Goal: Leave review/rating: Leave review/rating

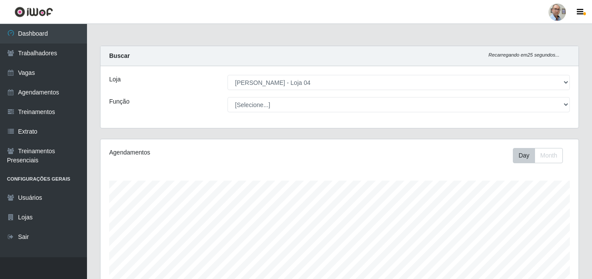
select select "251"
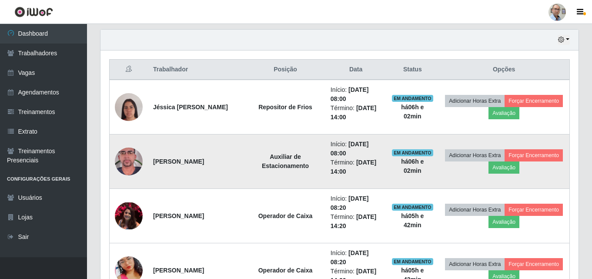
scroll to position [304, 0]
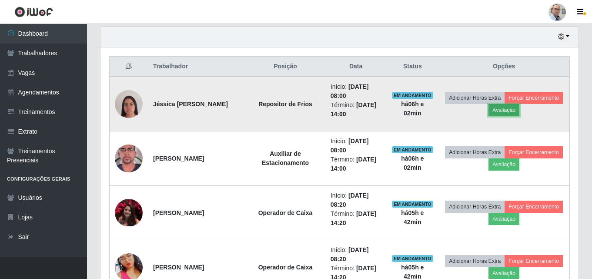
click at [519, 108] on button "Avaliação" at bounding box center [503, 110] width 31 height 12
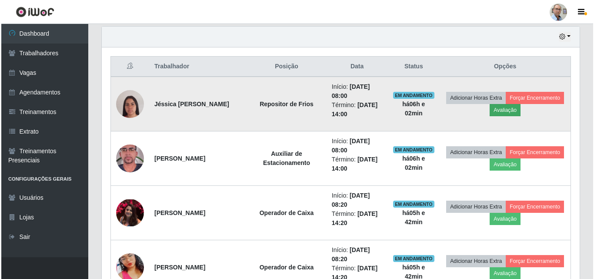
scroll to position [181, 474]
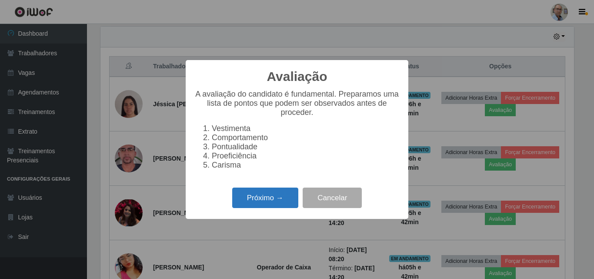
click at [276, 196] on button "Próximo →" at bounding box center [265, 197] width 66 height 20
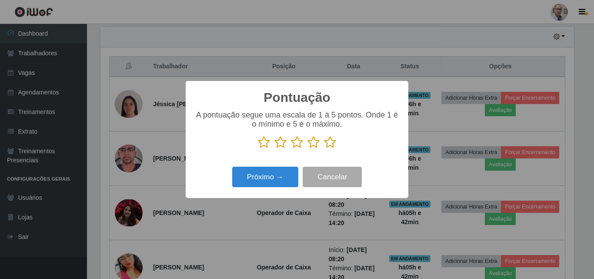
click at [331, 144] on icon at bounding box center [330, 142] width 12 height 13
click at [324, 149] on input "radio" at bounding box center [324, 149] width 0 height 0
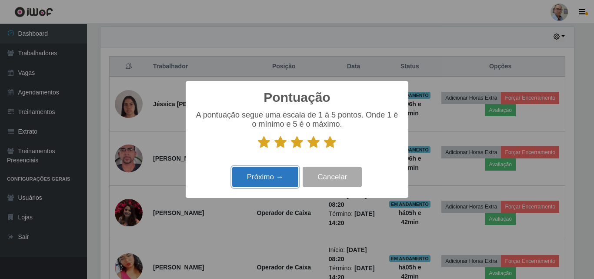
click at [267, 177] on button "Próximo →" at bounding box center [265, 177] width 66 height 20
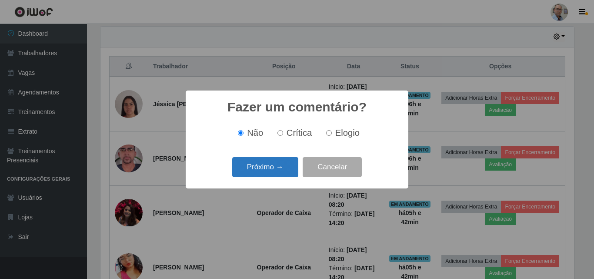
click at [264, 168] on button "Próximo →" at bounding box center [265, 167] width 66 height 20
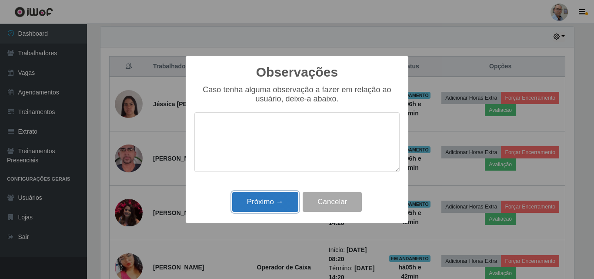
click at [268, 197] on button "Próximo →" at bounding box center [265, 202] width 66 height 20
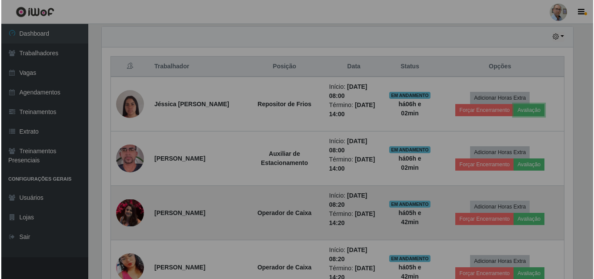
scroll to position [181, 478]
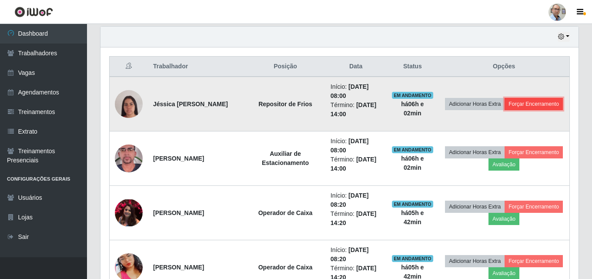
click at [505, 110] on button "Forçar Encerramento" at bounding box center [534, 104] width 58 height 12
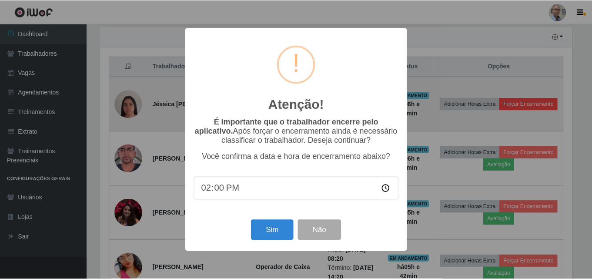
scroll to position [181, 474]
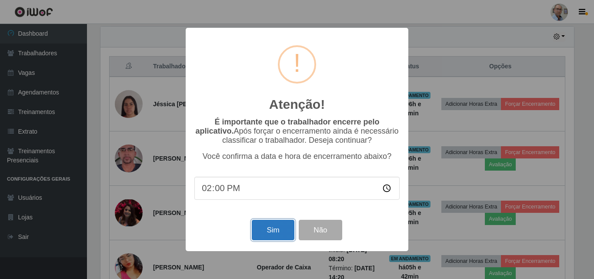
click at [270, 231] on button "Sim" at bounding box center [273, 230] width 42 height 20
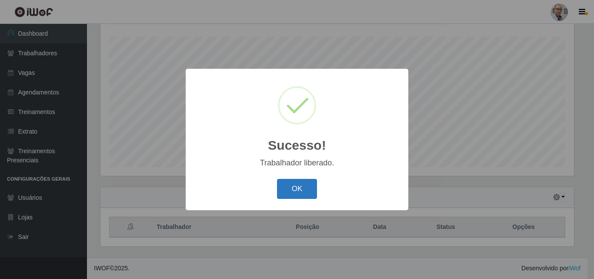
click at [301, 186] on button "OK" at bounding box center [297, 189] width 40 height 20
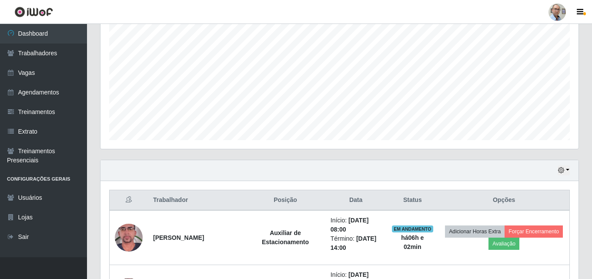
scroll to position [274, 0]
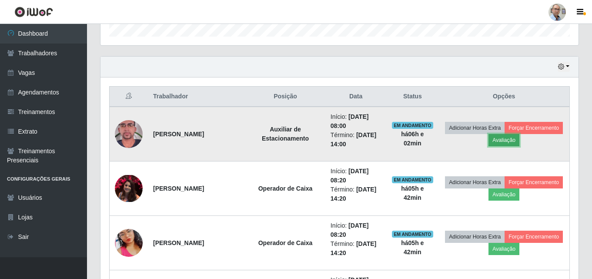
click at [519, 142] on button "Avaliação" at bounding box center [503, 140] width 31 height 12
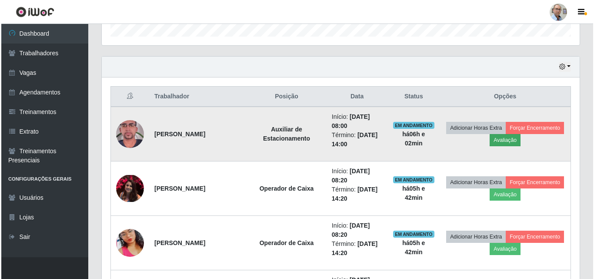
scroll to position [181, 474]
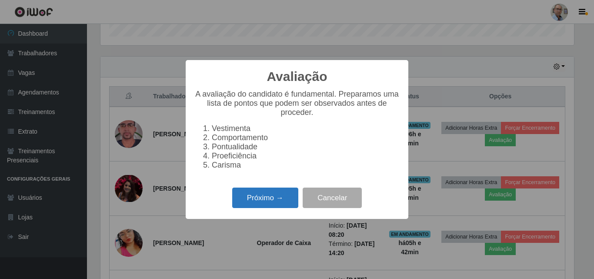
click at [282, 198] on button "Próximo →" at bounding box center [265, 197] width 66 height 20
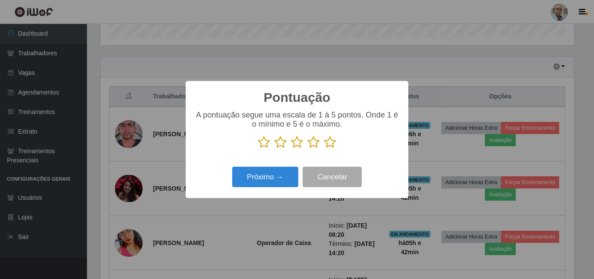
click at [329, 146] on icon at bounding box center [330, 142] width 12 height 13
click at [324, 149] on input "radio" at bounding box center [324, 149] width 0 height 0
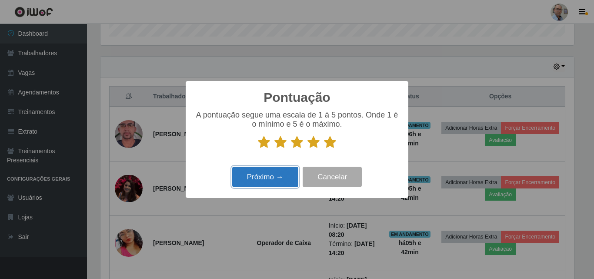
click at [282, 173] on button "Próximo →" at bounding box center [265, 177] width 66 height 20
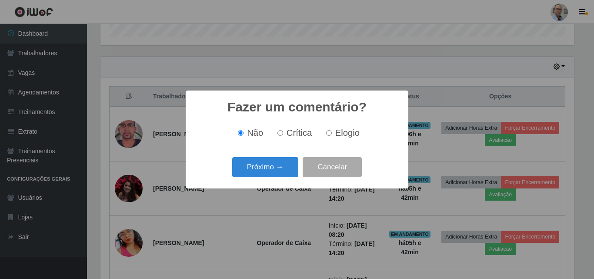
click at [282, 173] on button "Próximo →" at bounding box center [265, 167] width 66 height 20
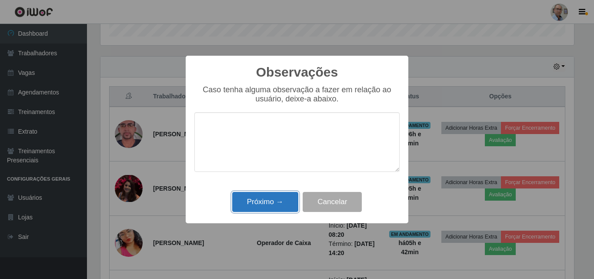
click at [283, 202] on button "Próximo →" at bounding box center [265, 202] width 66 height 20
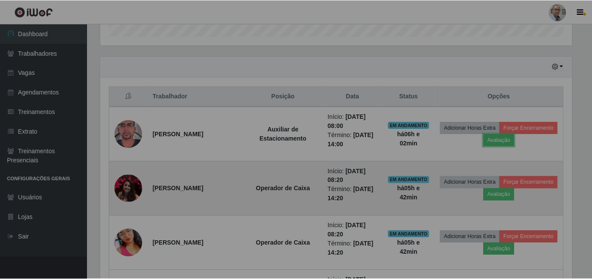
scroll to position [181, 478]
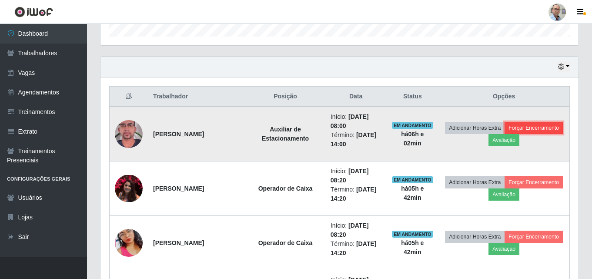
click at [505, 134] on button "Forçar Encerramento" at bounding box center [534, 128] width 58 height 12
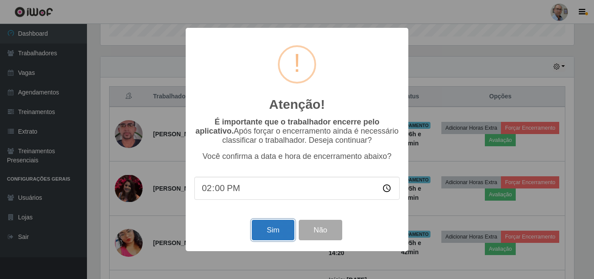
click at [280, 230] on button "Sim" at bounding box center [273, 230] width 42 height 20
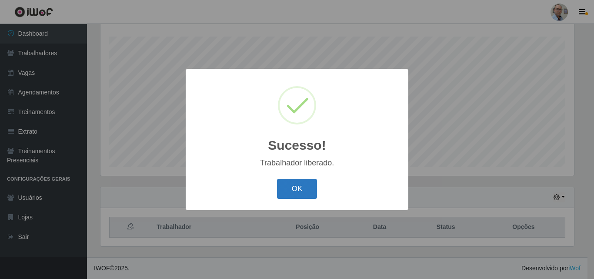
click at [287, 187] on button "OK" at bounding box center [297, 189] width 40 height 20
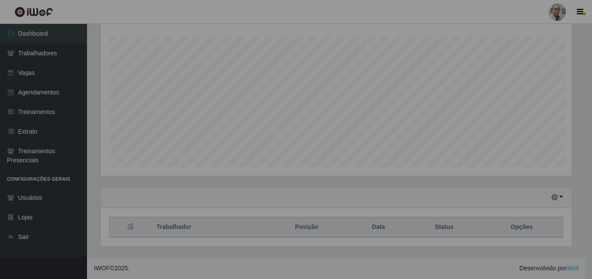
scroll to position [0, 0]
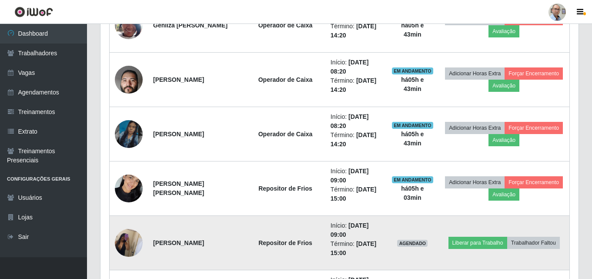
click at [124, 236] on img at bounding box center [129, 242] width 28 height 37
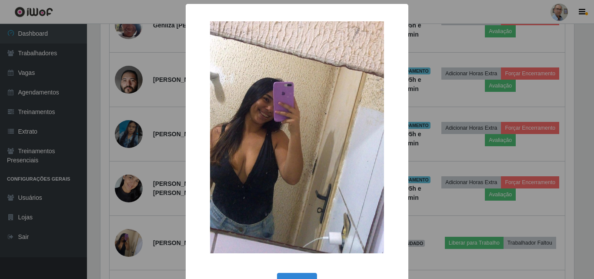
click at [162, 200] on div "× OK Cancel" at bounding box center [297, 139] width 594 height 279
